Goal: Task Accomplishment & Management: Use online tool/utility

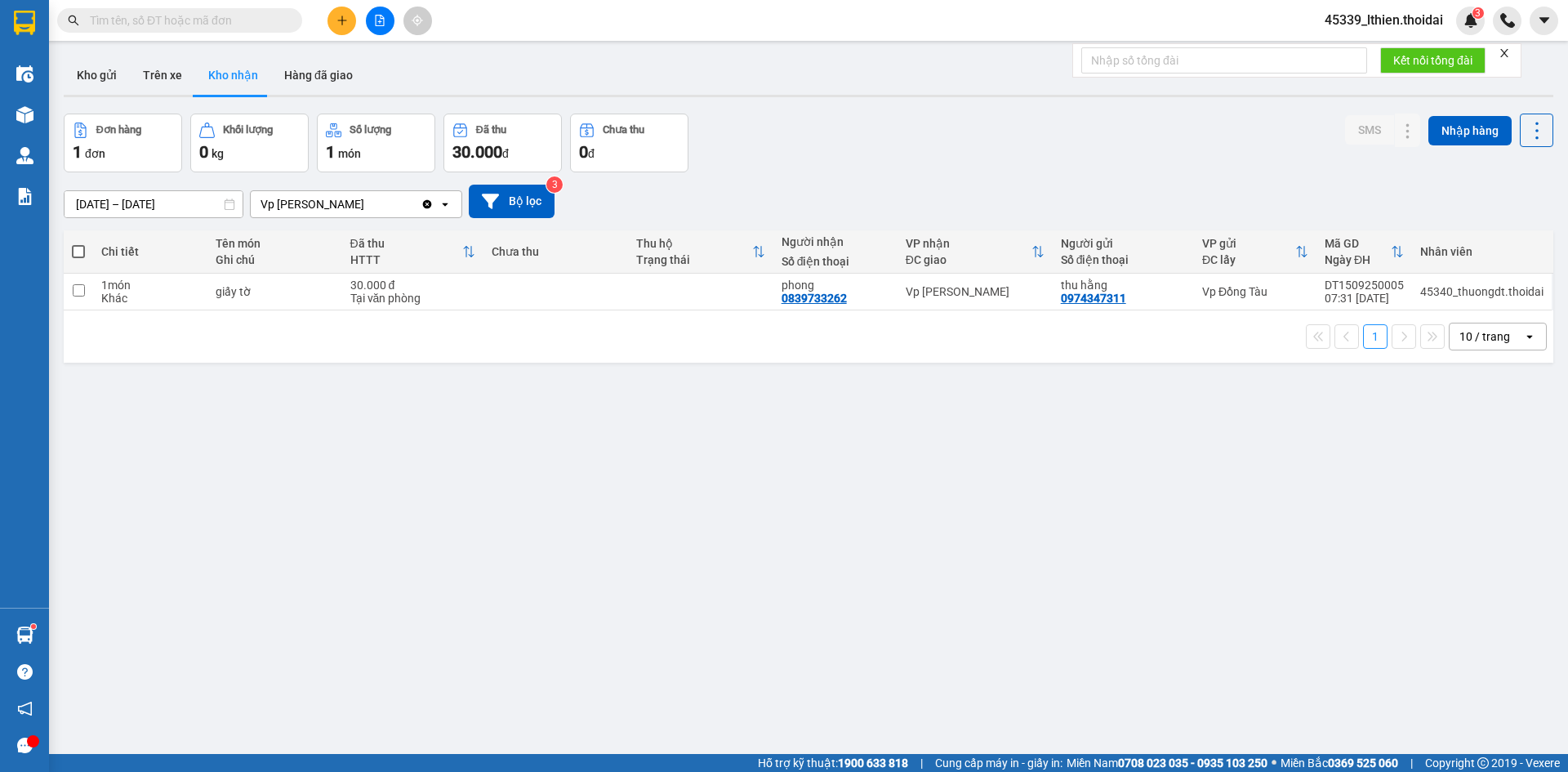
click at [236, 74] on button "Kho nhận" at bounding box center [234, 74] width 76 height 39
click at [82, 290] on input "checkbox" at bounding box center [79, 290] width 12 height 12
checkbox input "true"
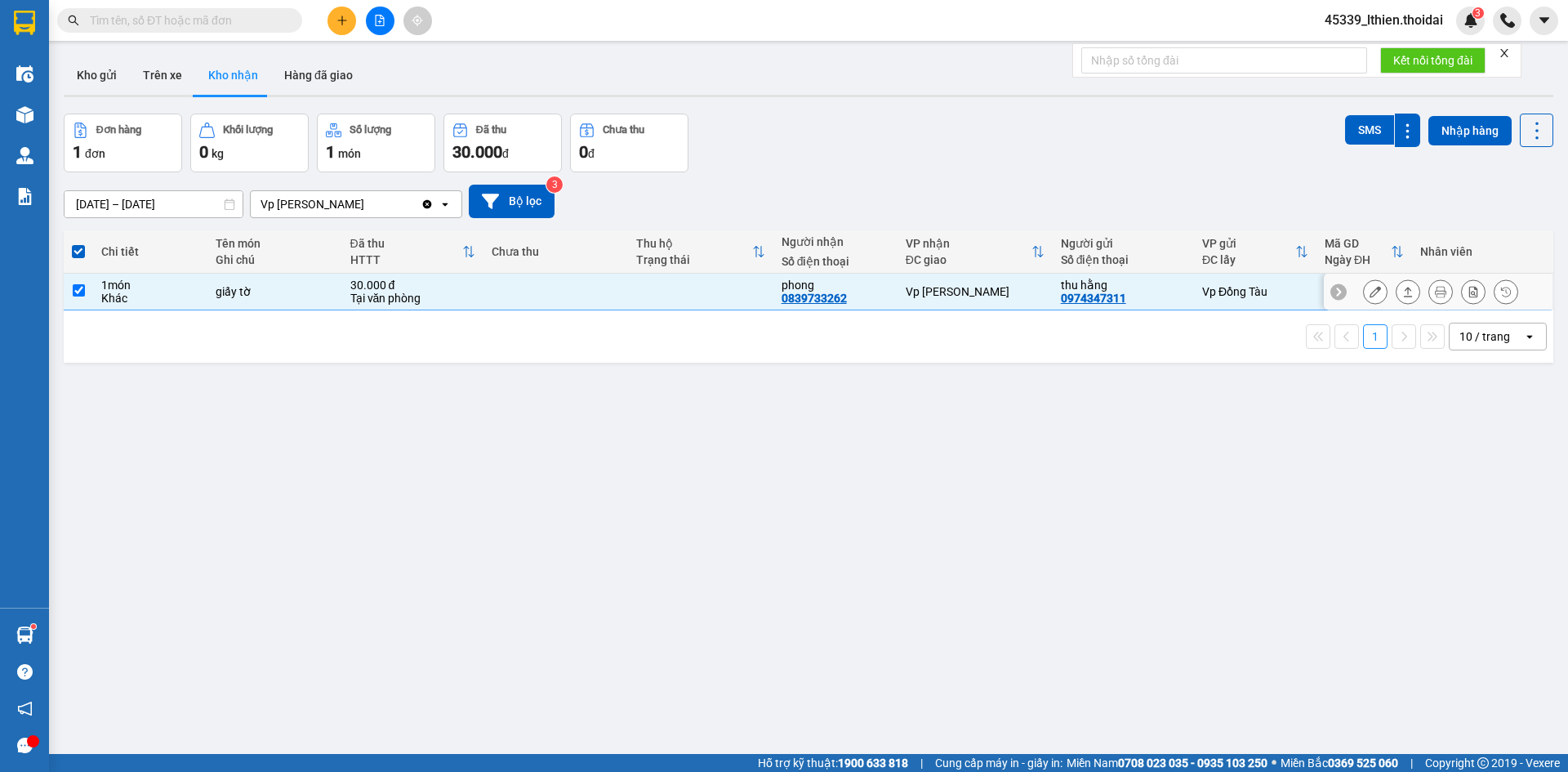
click at [1370, 291] on icon at bounding box center [1375, 292] width 11 height 11
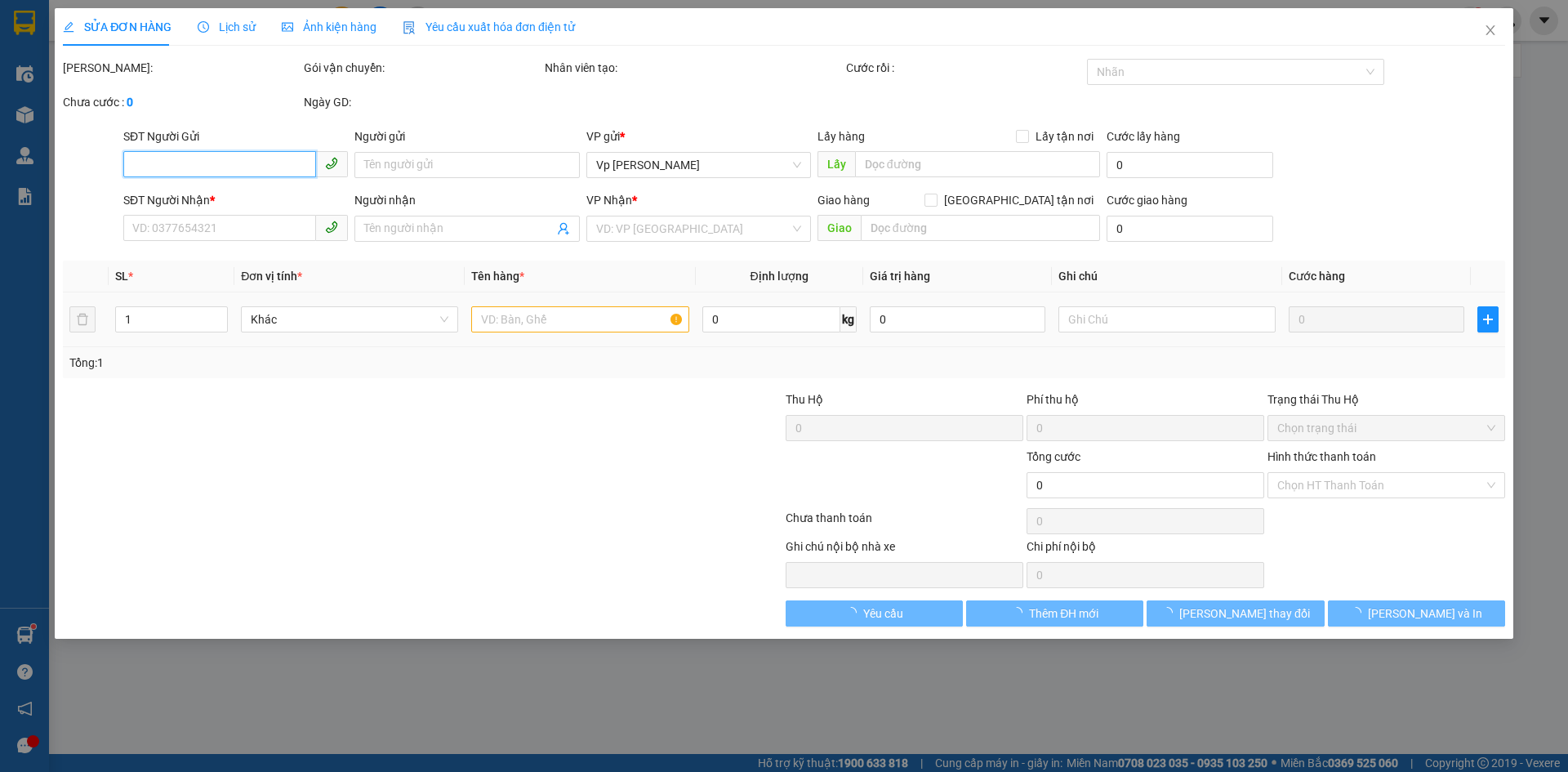
type input "0974347311"
type input "thu hằng"
type input "0839733262"
type input "phong"
type input "30.000"
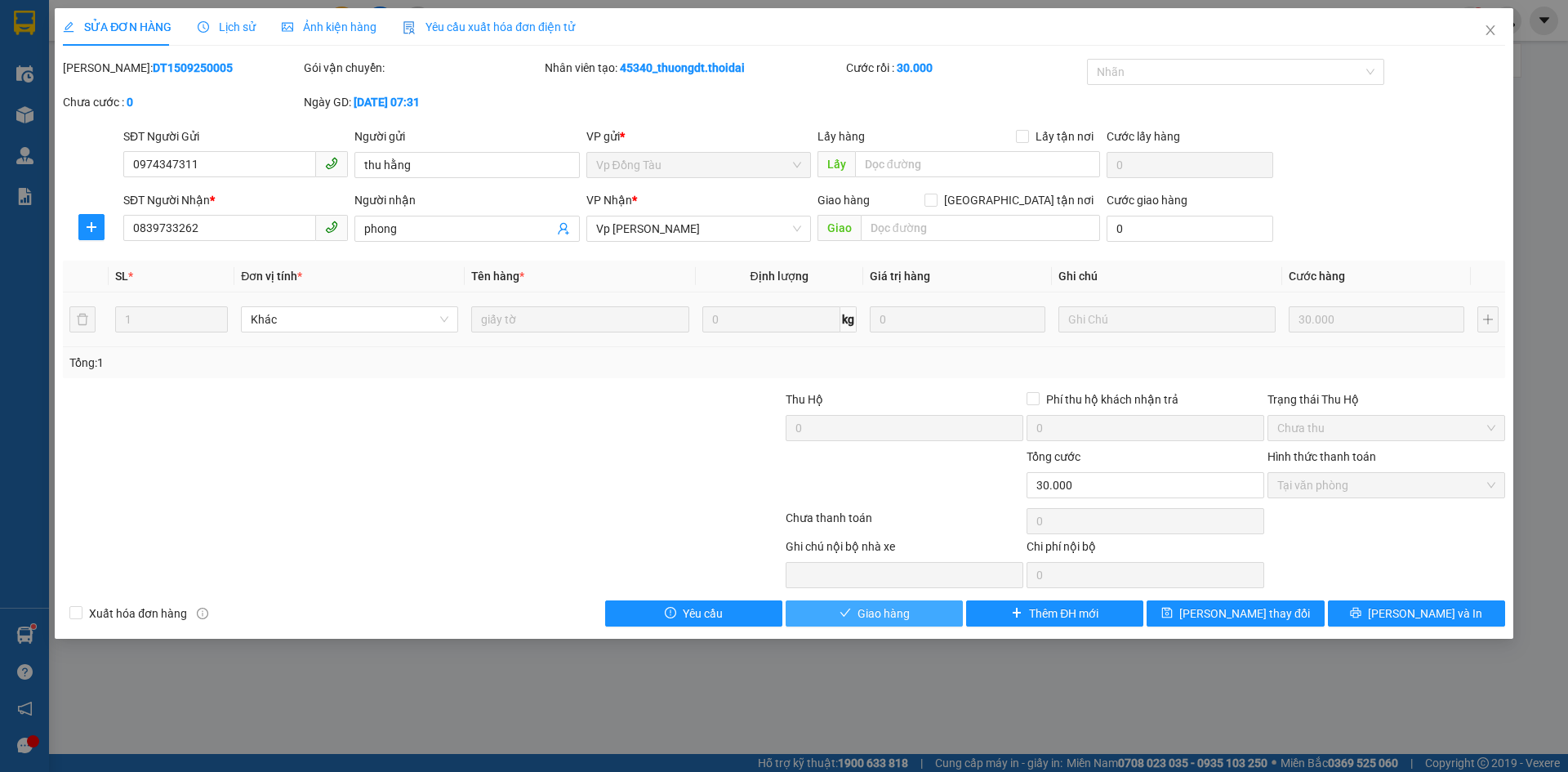
drag, startPoint x: 893, startPoint y: 616, endPoint x: 906, endPoint y: 604, distance: 17.7
click at [893, 612] on span "Giao hàng" at bounding box center [883, 612] width 52 height 18
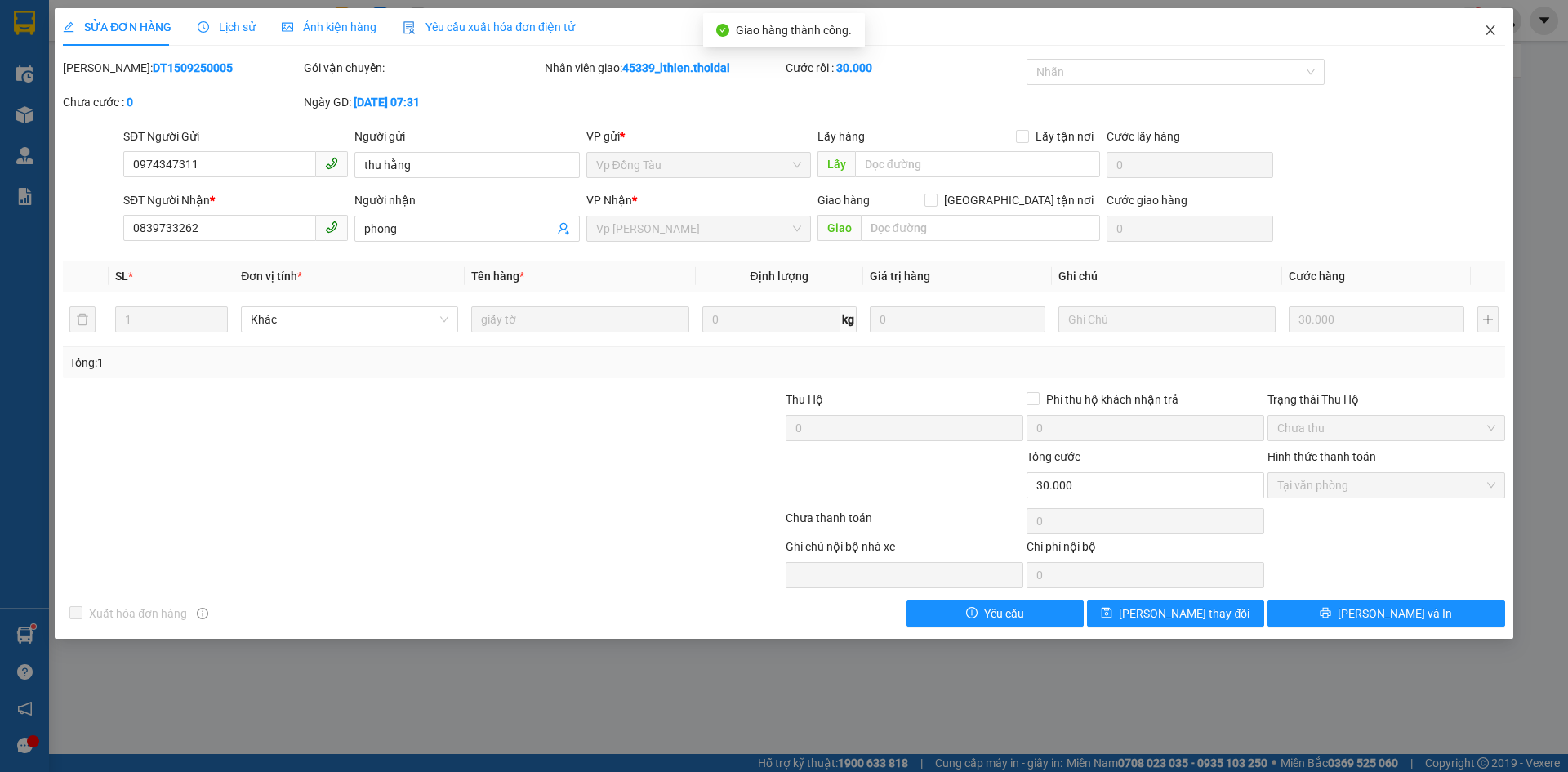
click at [1485, 35] on icon "close" at bounding box center [1491, 30] width 13 height 13
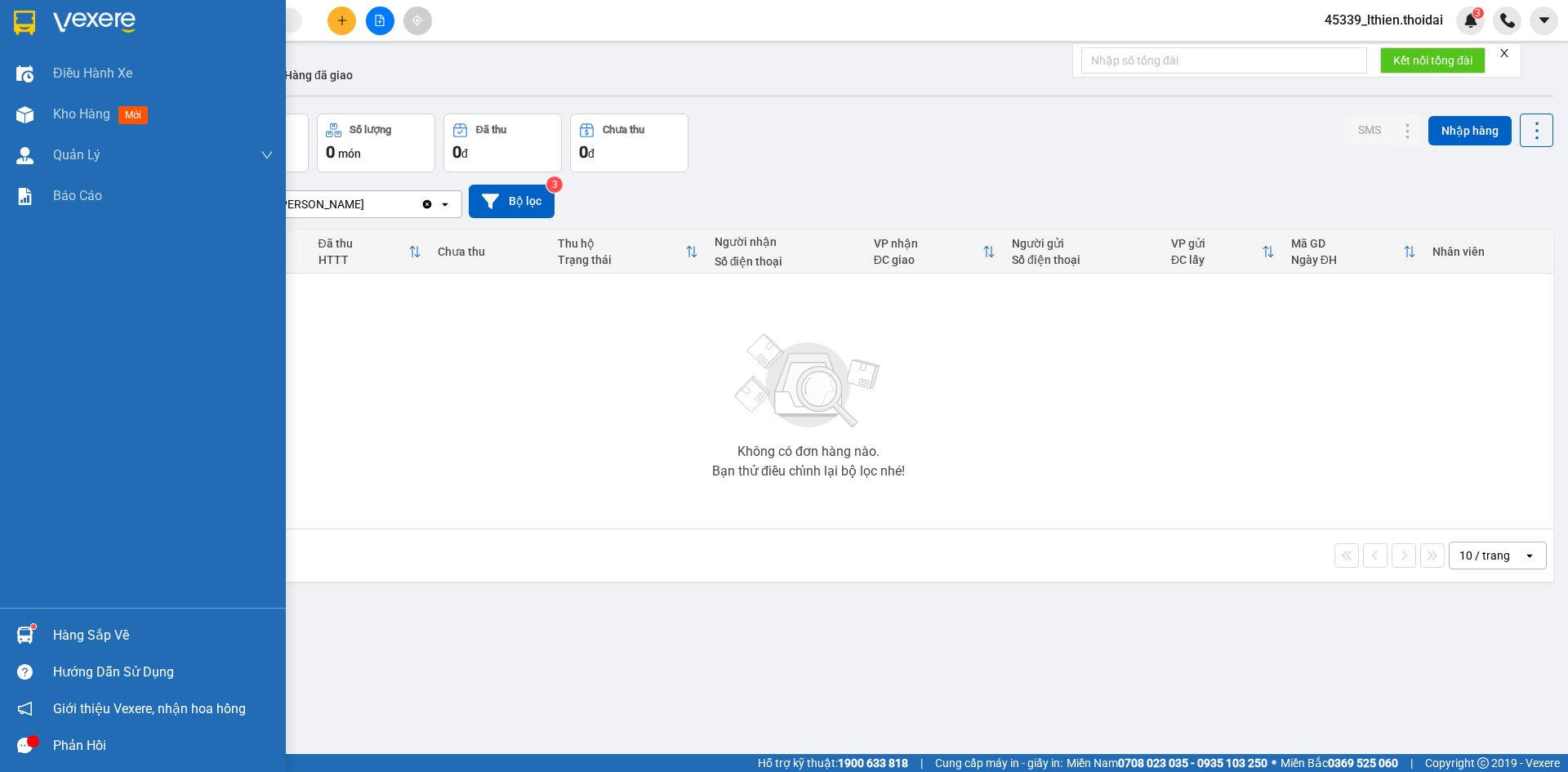
click at [28, 631] on img at bounding box center [25, 635] width 17 height 17
